Goal: Information Seeking & Learning: Learn about a topic

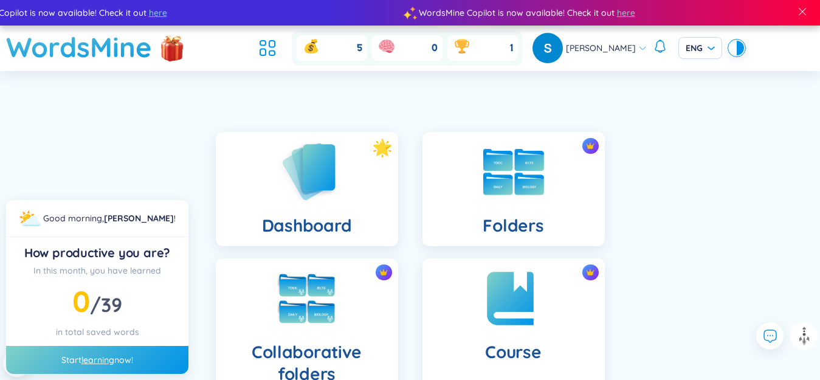
scroll to position [304, 0]
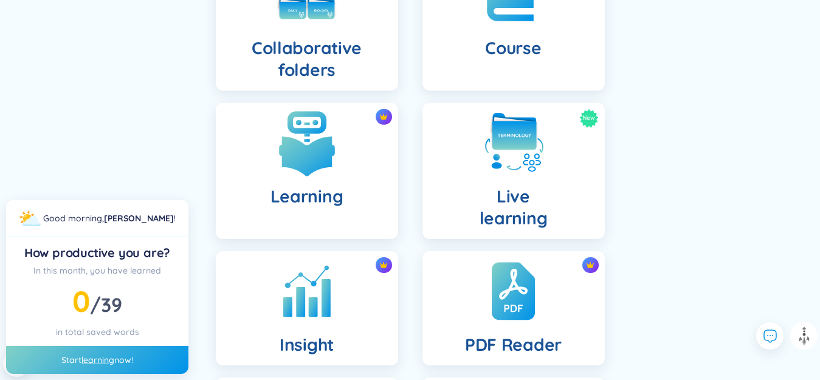
click at [320, 224] on div "Learning" at bounding box center [307, 171] width 182 height 136
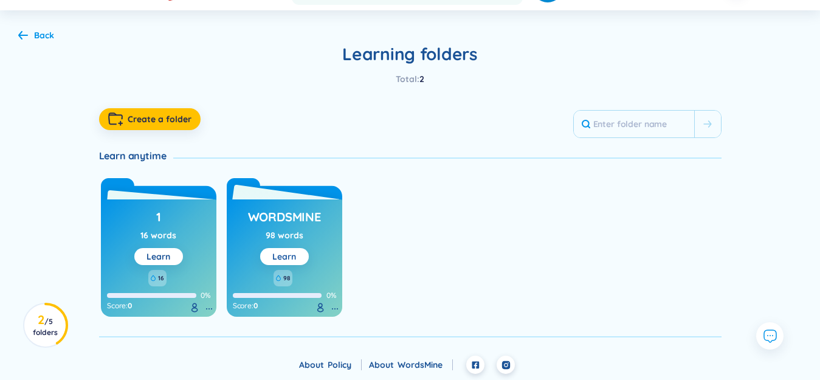
click at [284, 259] on link "Learn" at bounding box center [284, 256] width 24 height 11
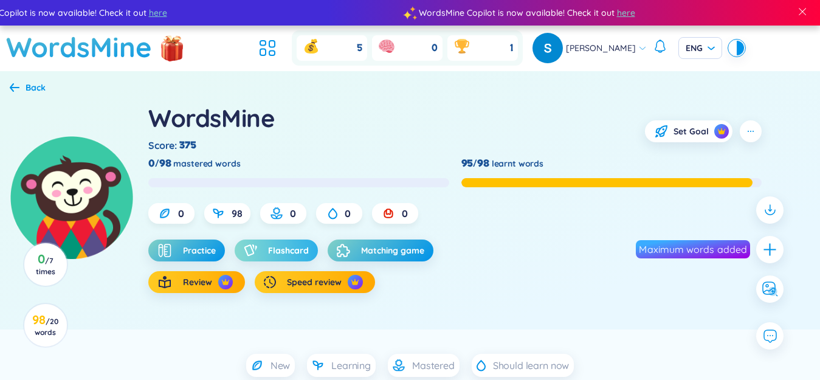
scroll to position [122, 0]
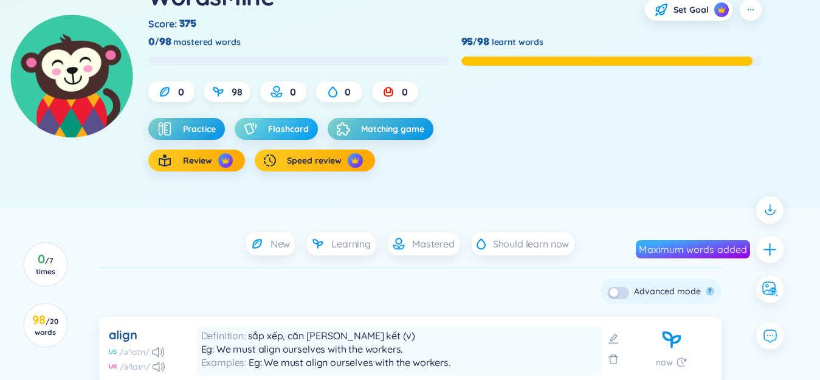
click at [261, 130] on div "button" at bounding box center [253, 129] width 18 height 12
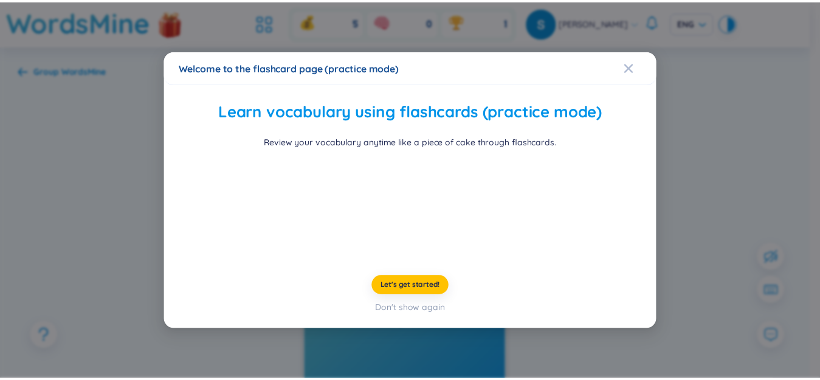
scroll to position [56, 0]
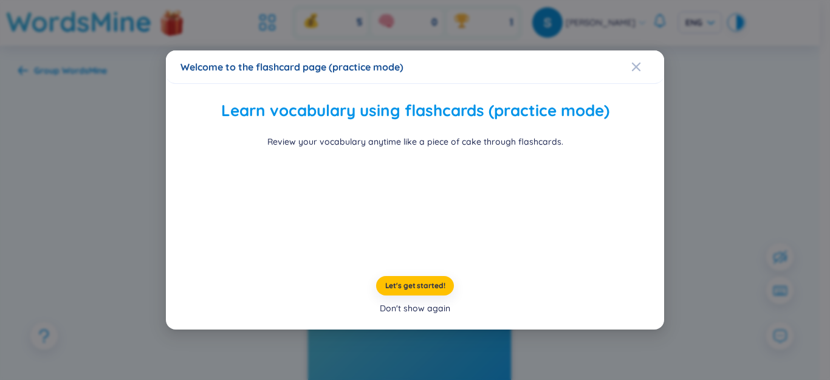
click at [422, 315] on div "Don't show again" at bounding box center [415, 307] width 70 height 13
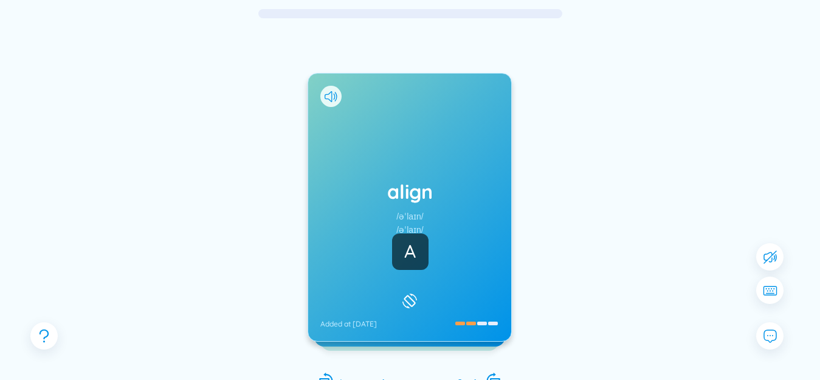
scroll to position [117, 0]
